Goal: Information Seeking & Learning: Find specific fact

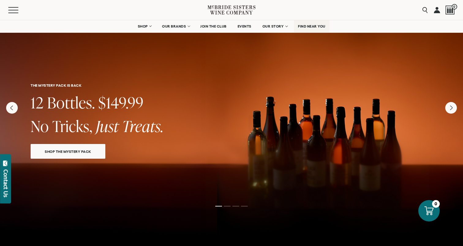
click at [318, 29] on link "FIND NEAR YOU" at bounding box center [312, 26] width 36 height 12
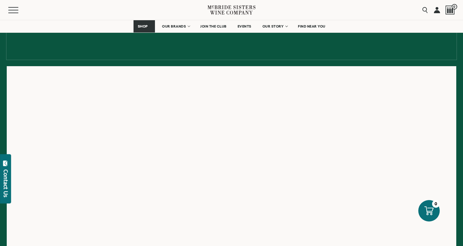
scroll to position [75, 0]
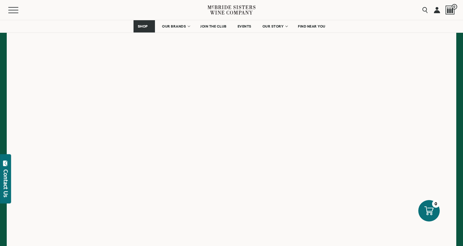
scroll to position [113, 0]
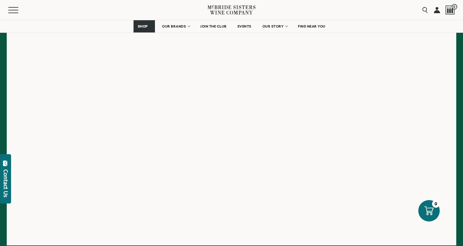
scroll to position [125, 0]
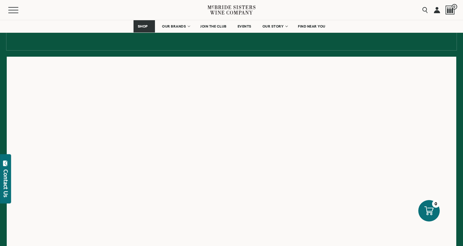
scroll to position [67, 0]
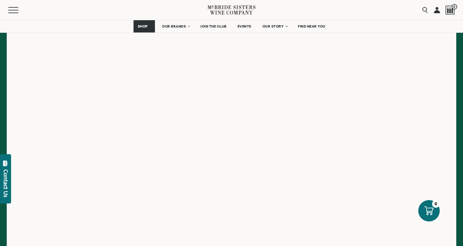
scroll to position [87, 0]
